Goal: Transaction & Acquisition: Purchase product/service

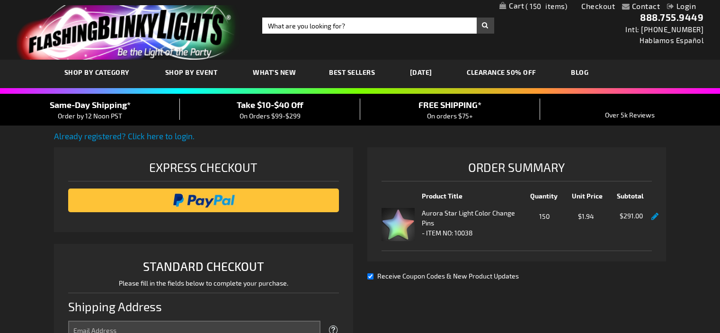
select select "US"
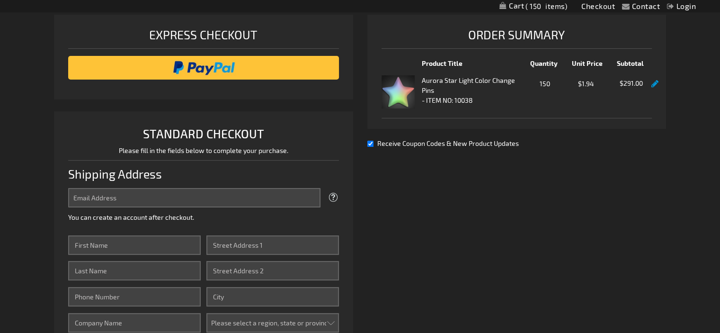
scroll to position [149, 0]
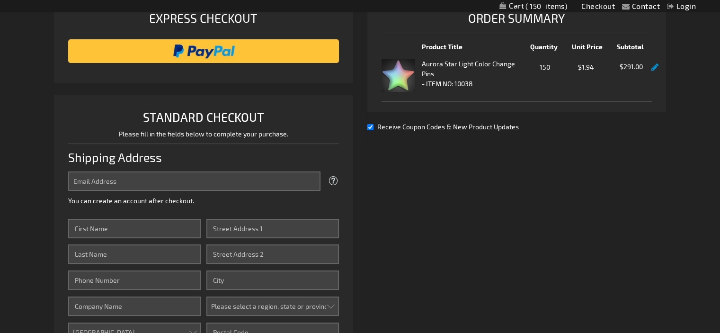
click at [369, 127] on input "Receive Coupon Codes & New Product Updates" at bounding box center [370, 127] width 6 height 6
checkbox input "false"
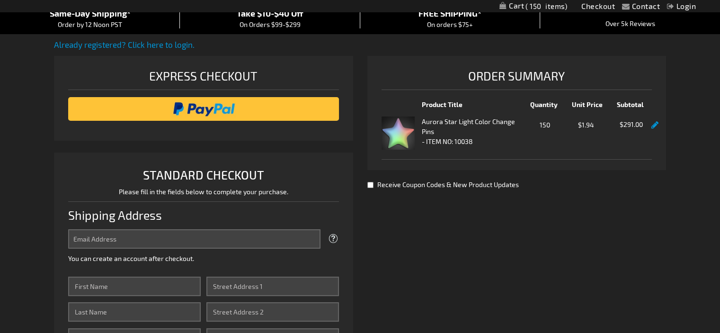
scroll to position [142, 0]
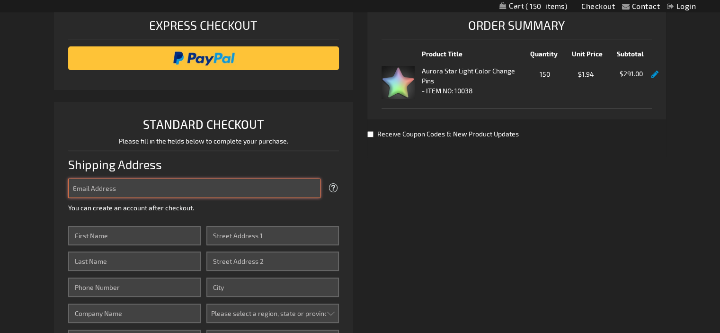
click at [97, 187] on input "Email Address" at bounding box center [194, 187] width 252 height 19
type input "elmy.savoie@tghealthsystem.com"
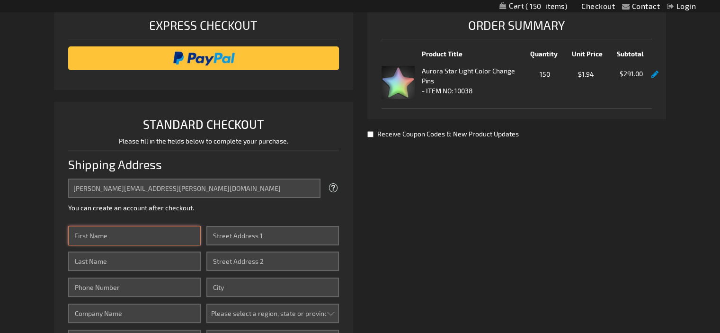
click at [100, 236] on input "First Name" at bounding box center [134, 235] width 133 height 19
type input "Elmy"
type input "Savoie"
type input "268 Joshua Reed Dr"
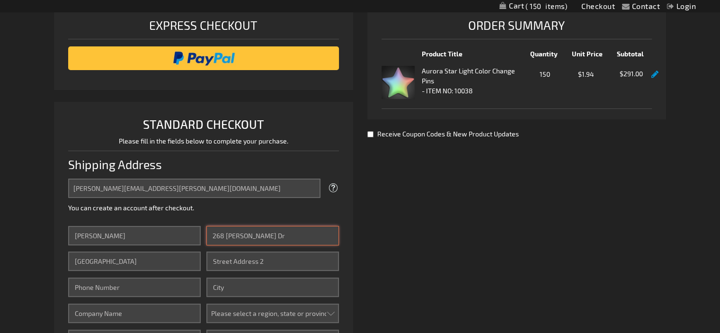
type input "Houma"
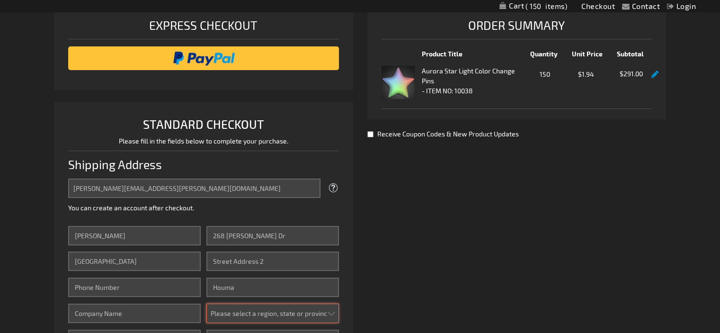
select select "28"
type input "70360"
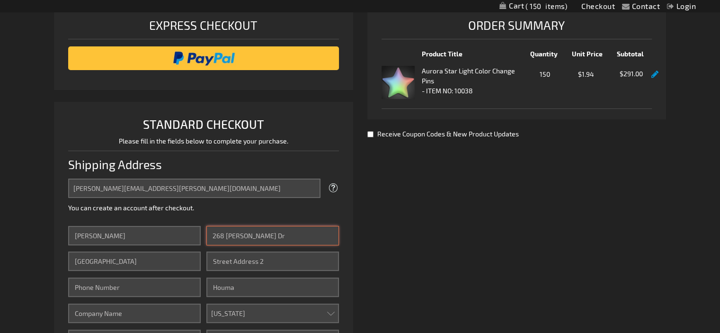
drag, startPoint x: 288, startPoint y: 237, endPoint x: 161, endPoint y: 234, distance: 127.3
click at [160, 237] on div "First Name Elmy Last Name Savoie Phone Number Company Country Aruba Australia A…" at bounding box center [203, 309] width 270 height 167
type input "S"
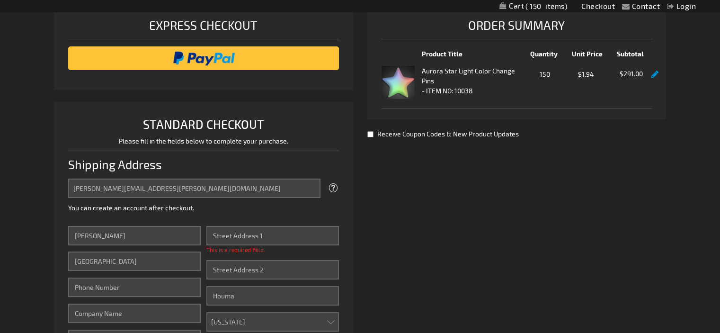
click at [107, 273] on div "First Name Elmy Last Name Savoie Phone Number Company Country Aruba Australia A…" at bounding box center [134, 295] width 133 height 139
click at [232, 236] on input "Street Address: Line 1" at bounding box center [272, 235] width 133 height 19
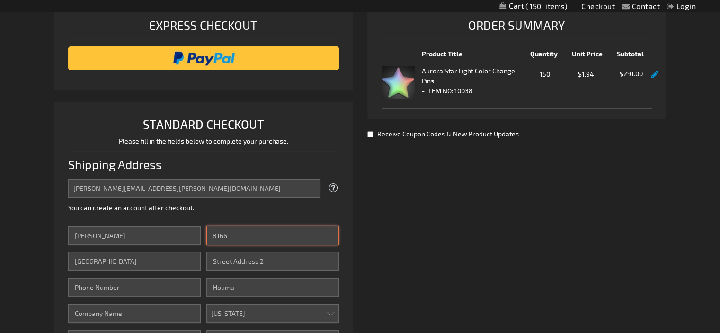
type input "8166 Main Street"
type input "9858734603"
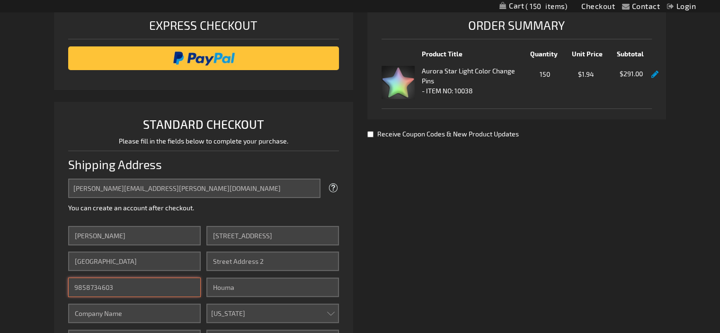
type input "Foundation for Terrebonne Gene"
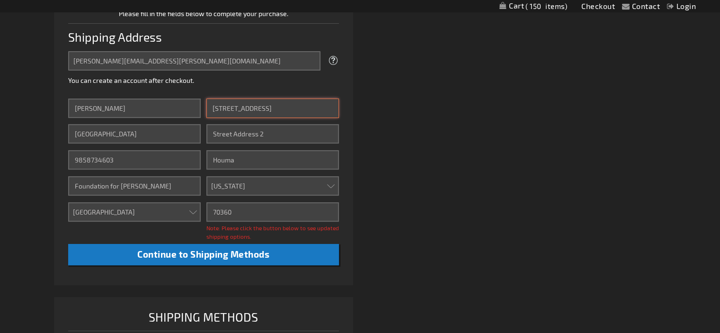
scroll to position [284, 0]
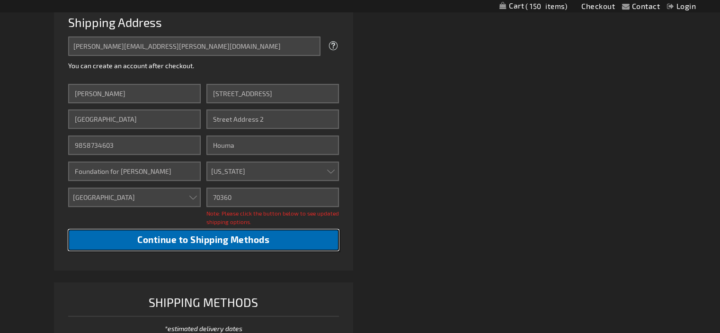
click at [186, 242] on span "Continue to Shipping Methods" at bounding box center [203, 239] width 132 height 11
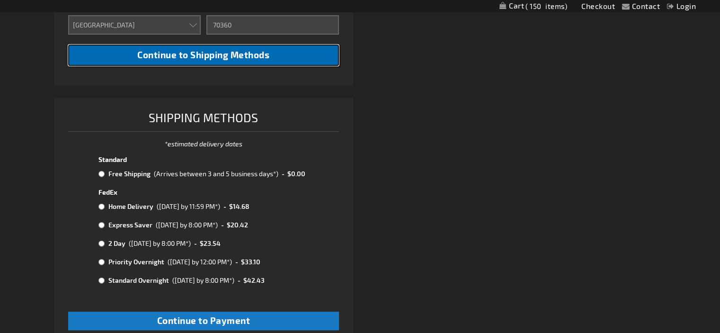
scroll to position [473, 0]
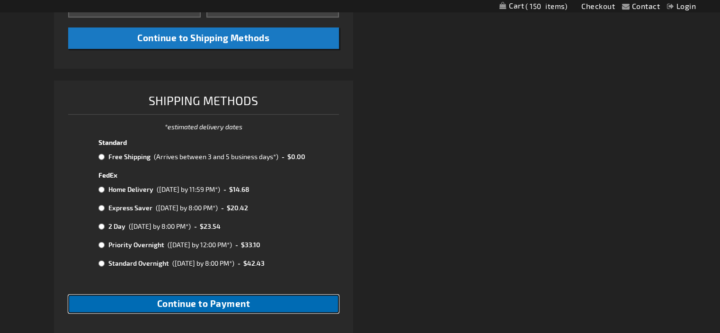
click at [212, 308] on span "Continue to Payment" at bounding box center [203, 303] width 93 height 11
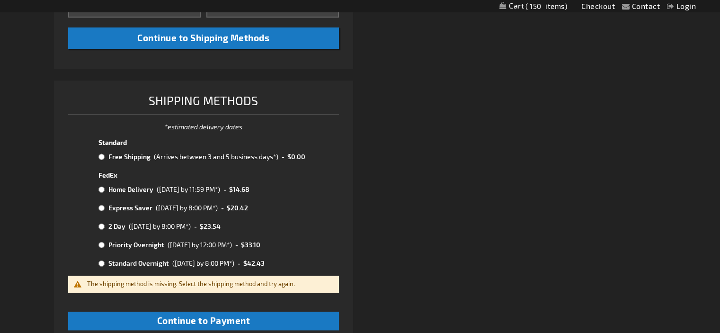
click at [113, 156] on td "Free Shipping" at bounding box center [128, 157] width 45 height 12
radio input "true"
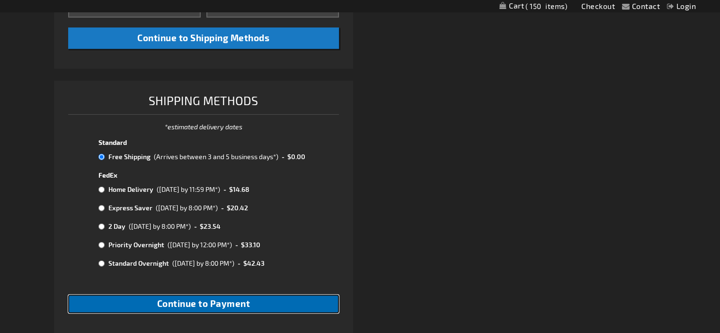
click at [199, 302] on span "Continue to Payment" at bounding box center [203, 303] width 93 height 11
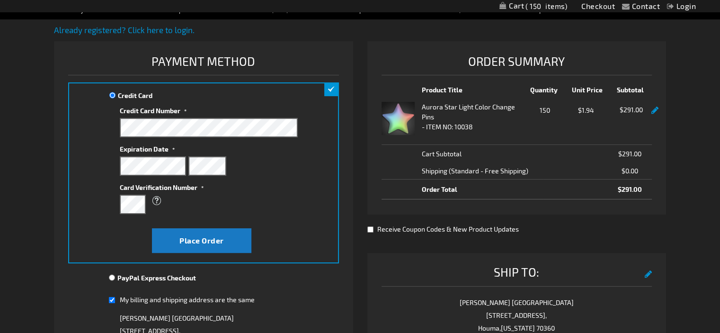
scroll to position [75, 0]
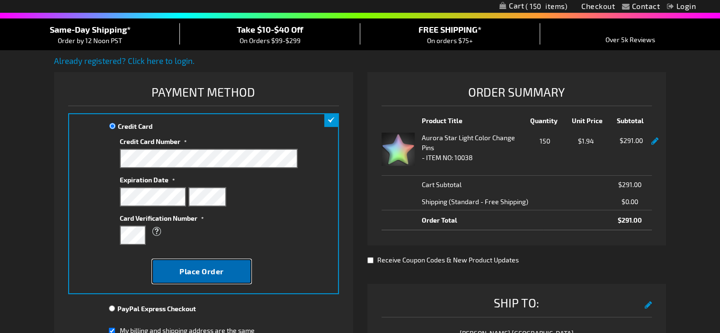
click at [187, 267] on span "Place Order" at bounding box center [201, 270] width 44 height 9
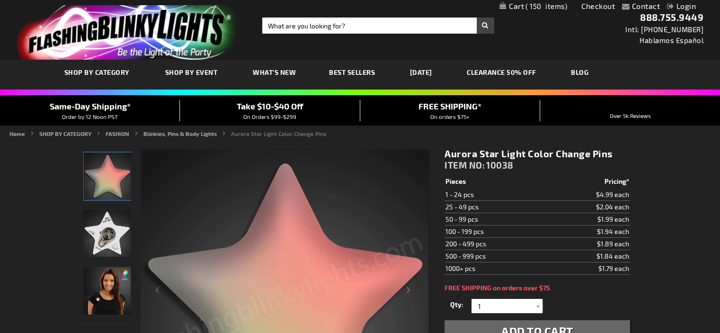
click at [525, 6] on span "150" at bounding box center [546, 6] width 42 height 9
